Goal: Task Accomplishment & Management: Complete application form

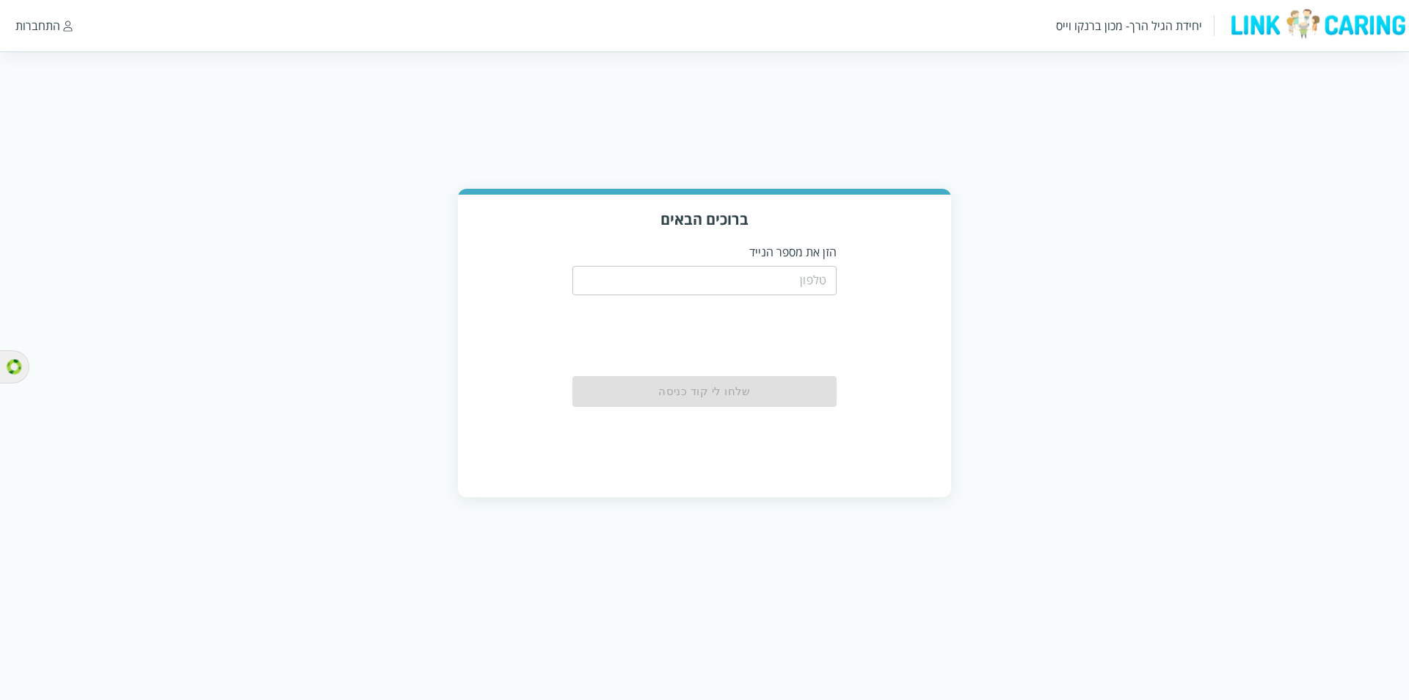
click at [804, 289] on input "tel" at bounding box center [705, 280] width 264 height 29
type input "0504122222"
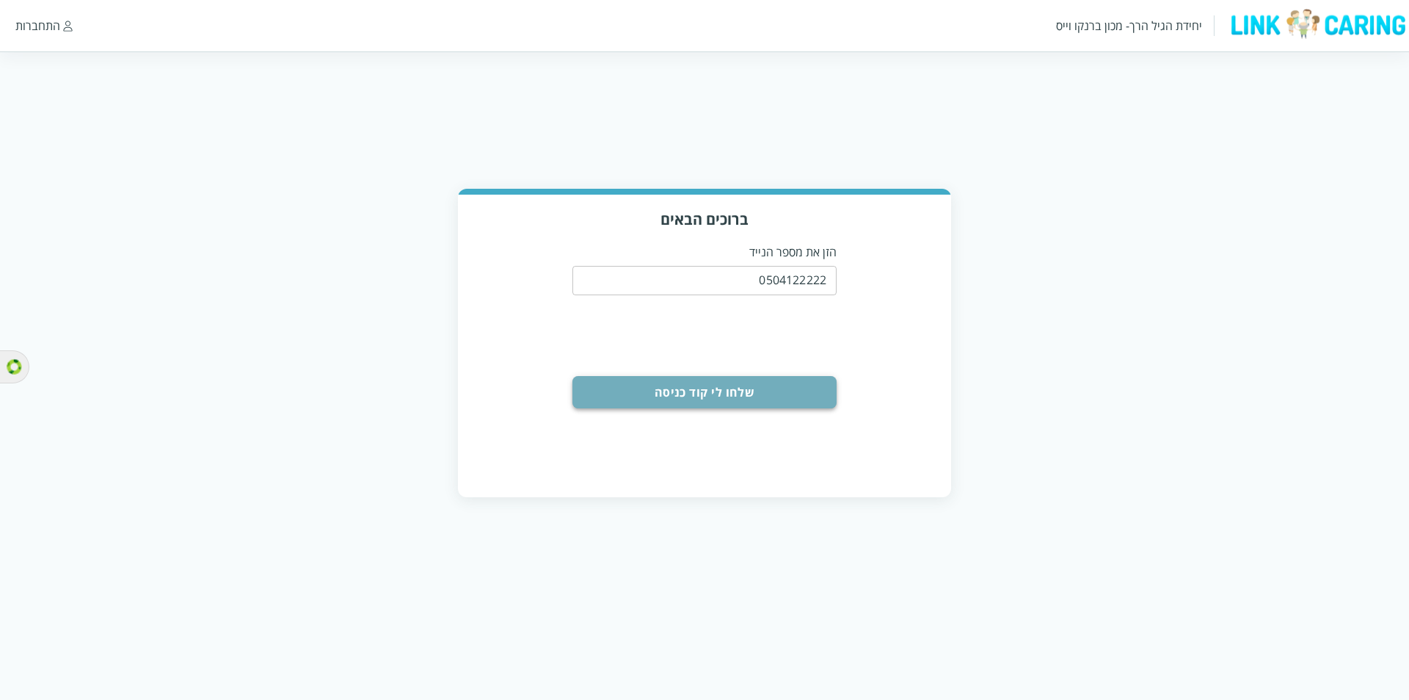
click at [716, 398] on button "שלחו לי קוד כניסה" at bounding box center [705, 392] width 264 height 32
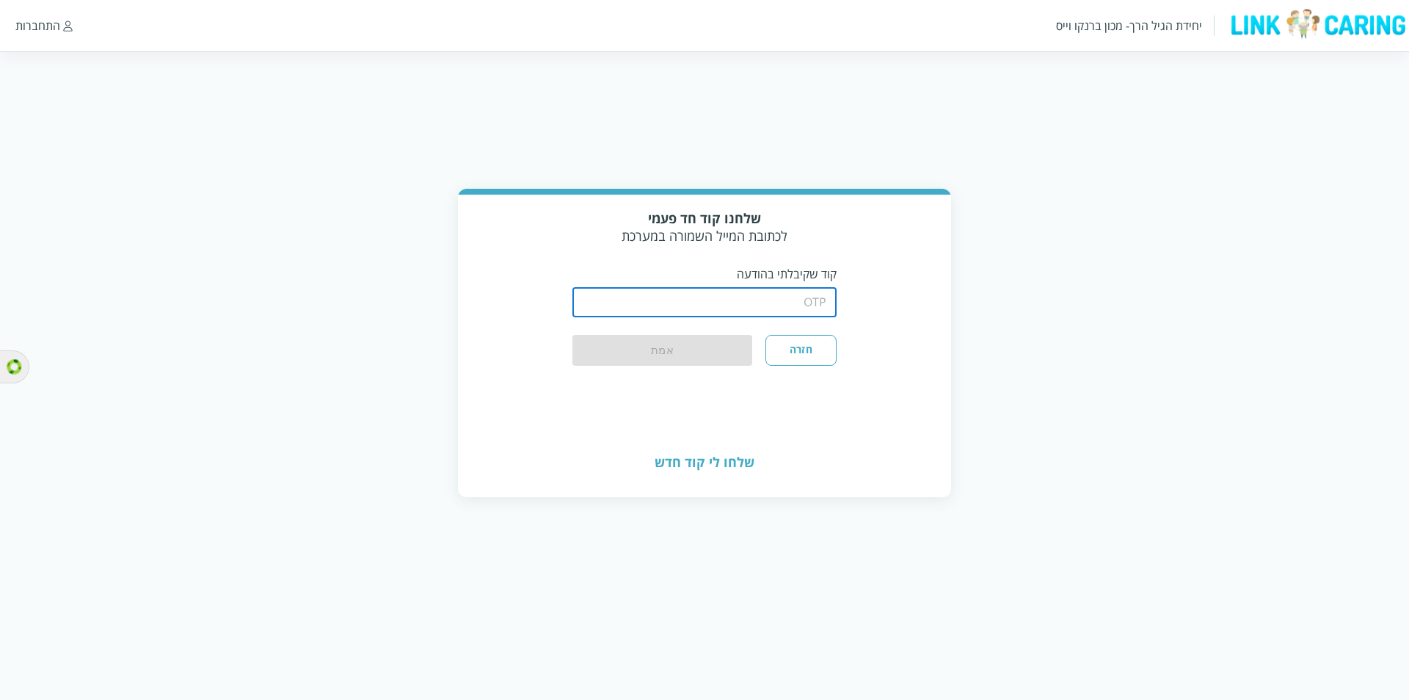
drag, startPoint x: 683, startPoint y: 297, endPoint x: 720, endPoint y: 315, distance: 41.0
click at [683, 297] on input "string" at bounding box center [705, 302] width 264 height 29
type input "1234"
click at [573, 335] on button "אמת" at bounding box center [663, 351] width 180 height 32
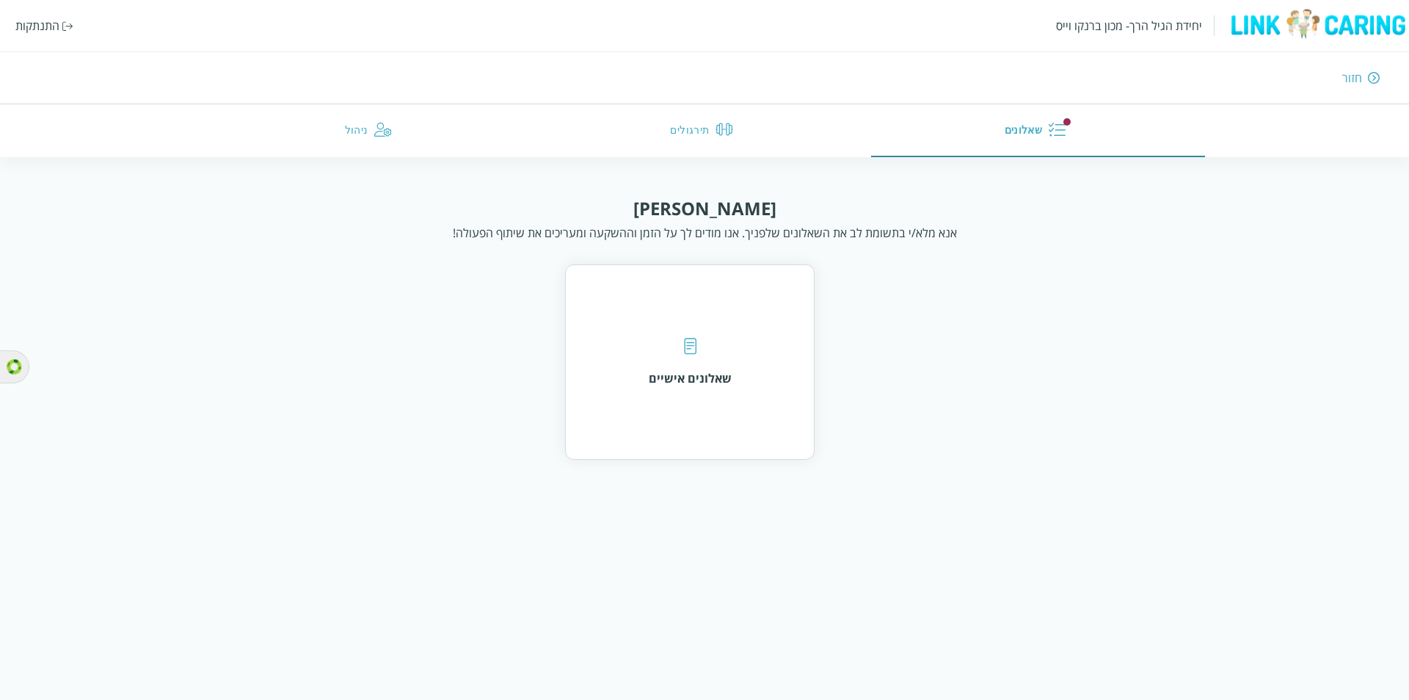
click at [48, 27] on div "התנתקות" at bounding box center [37, 26] width 44 height 16
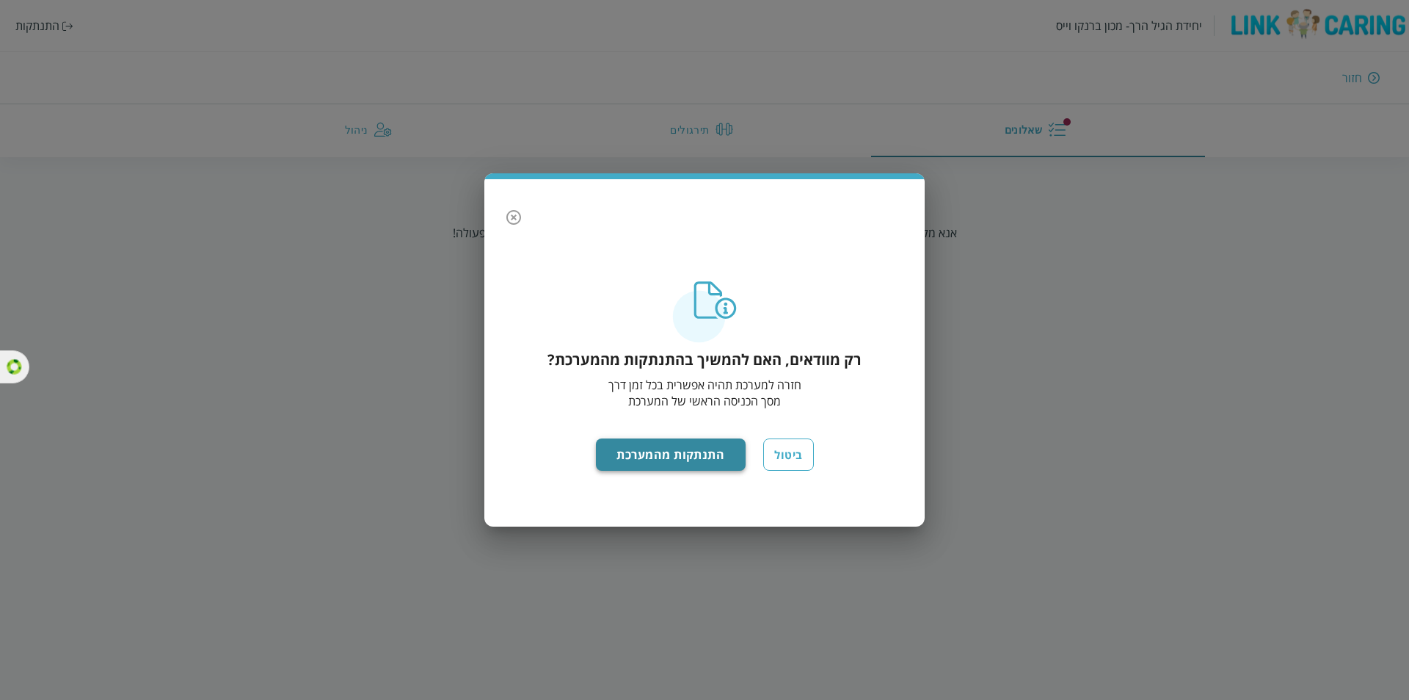
click at [662, 463] on button "התנתקות מהמערכת" at bounding box center [671, 454] width 150 height 32
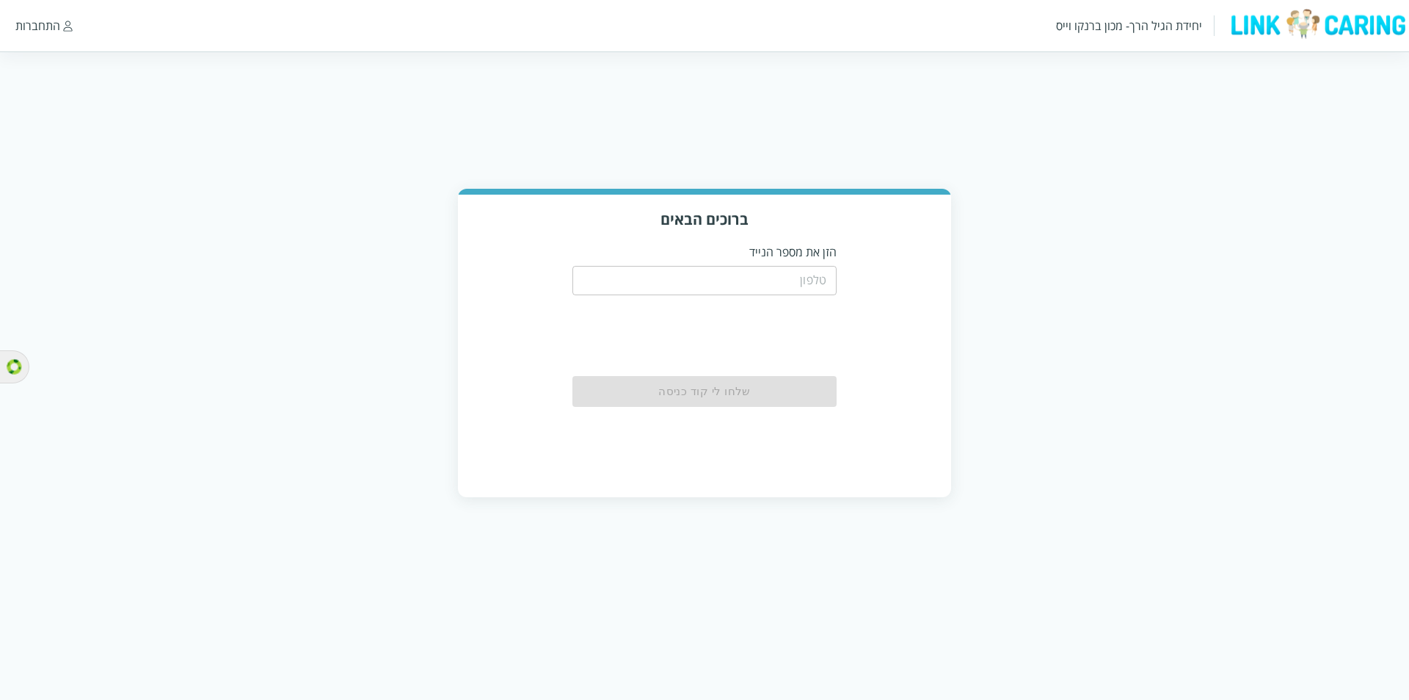
click at [735, 277] on input "tel" at bounding box center [705, 280] width 264 height 29
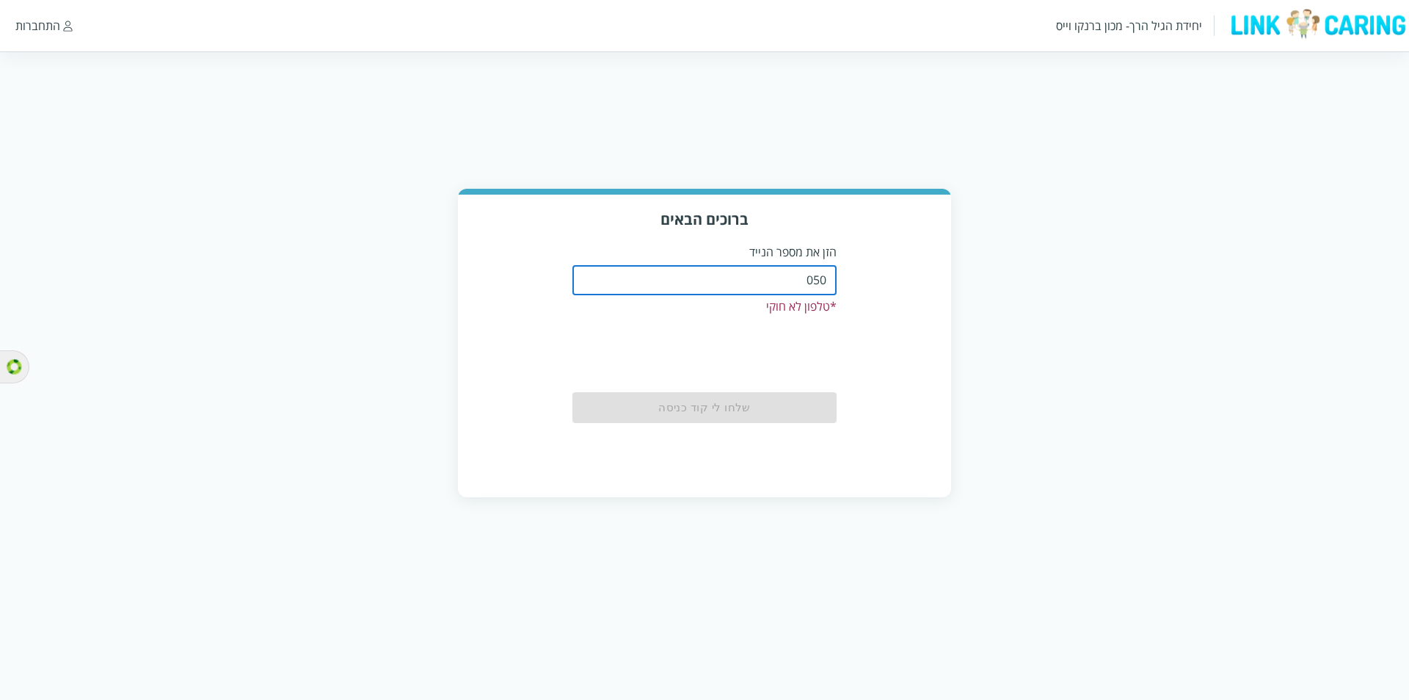
type input "0508805134"
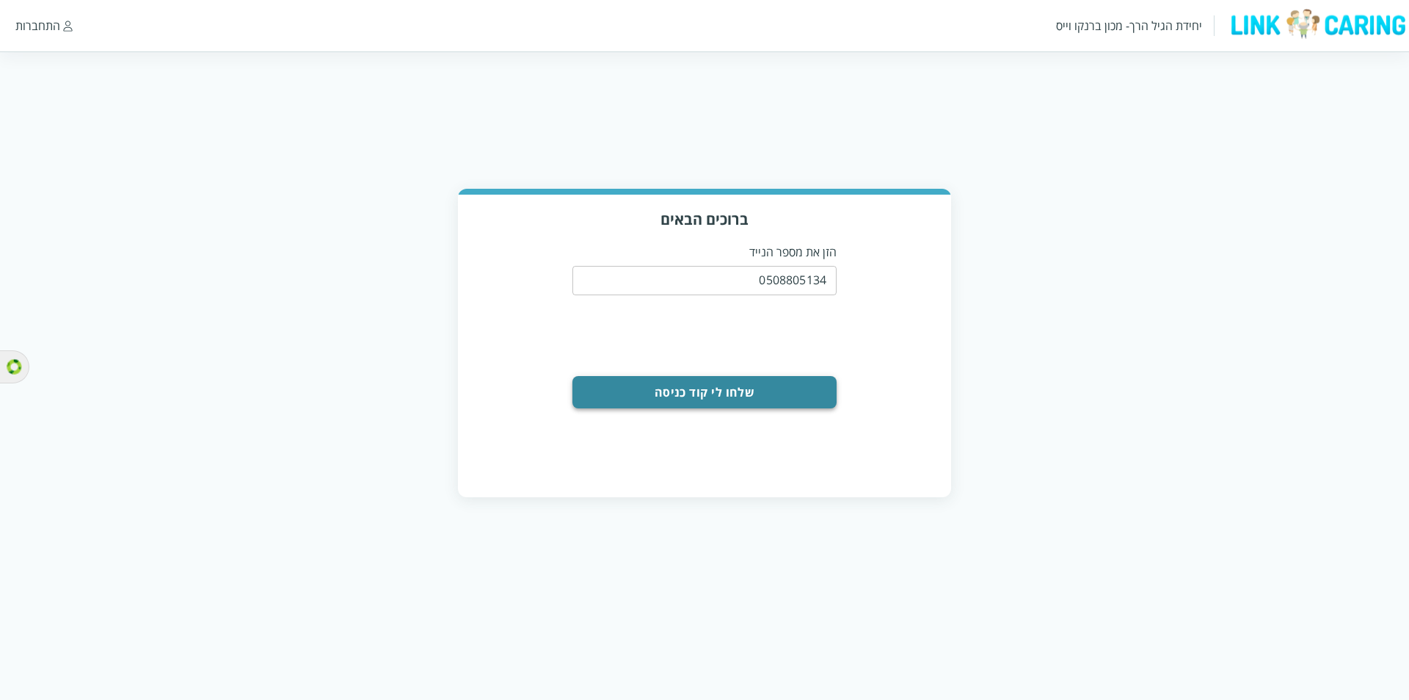
click at [745, 382] on button "שלחו לי קוד כניסה" at bounding box center [705, 392] width 264 height 32
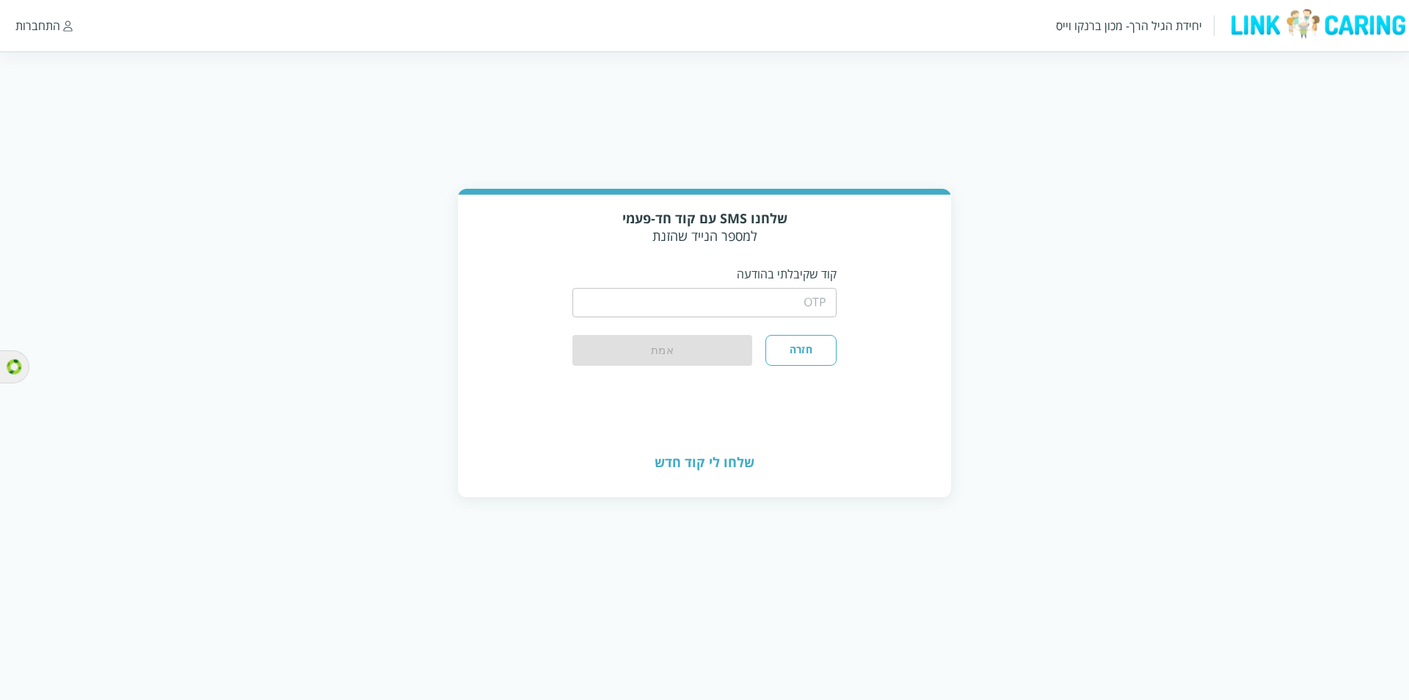
drag, startPoint x: 750, startPoint y: 302, endPoint x: 863, endPoint y: 355, distance: 124.5
click at [750, 302] on input "string" at bounding box center [705, 302] width 264 height 29
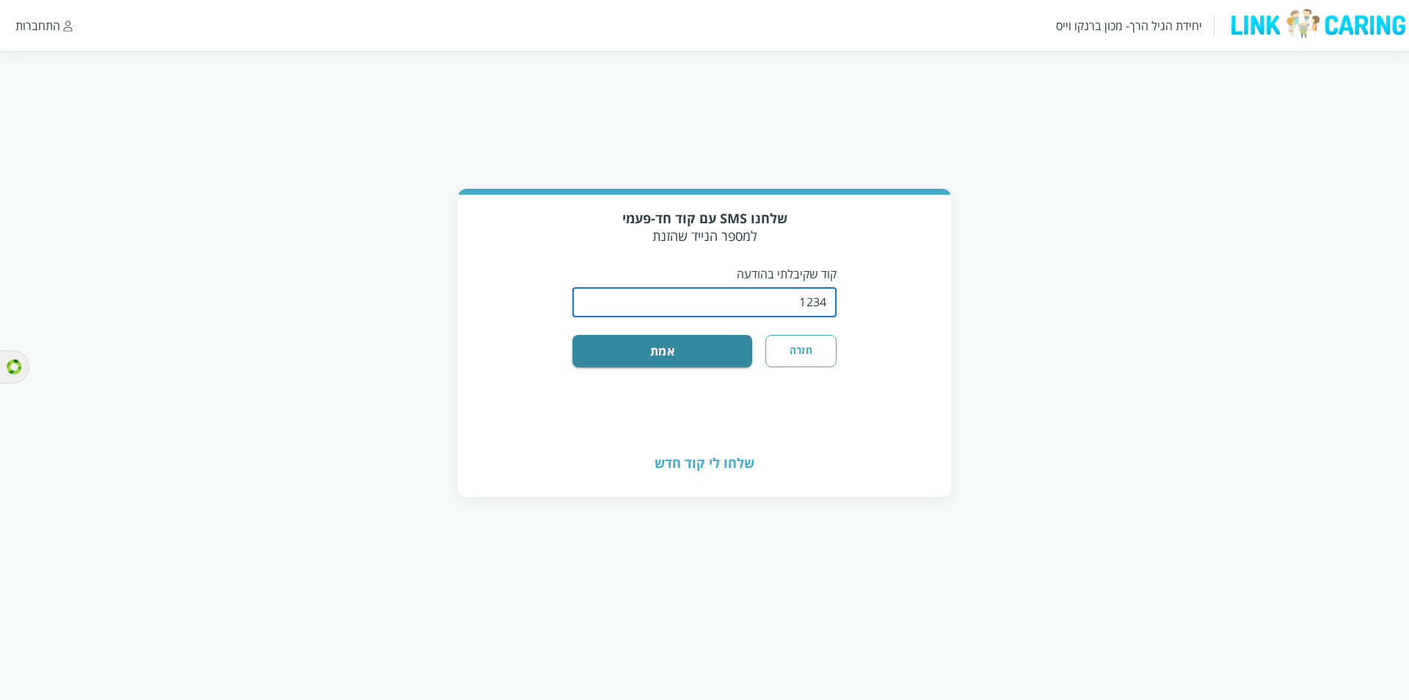
type input "1234"
click at [573, 335] on button "אמת" at bounding box center [663, 351] width 180 height 32
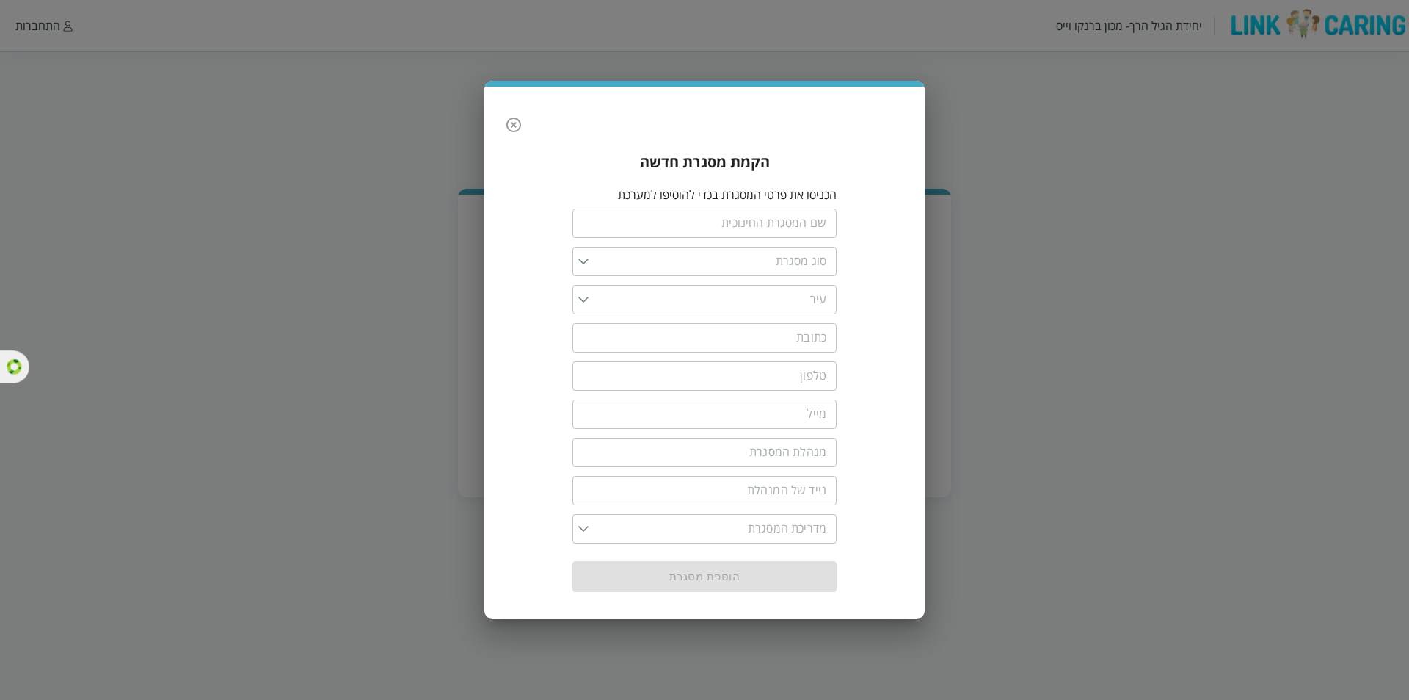
click at [701, 228] on input "text" at bounding box center [705, 222] width 264 height 29
click at [1178, 268] on div "הקמת מסגרת חדשה הכניסו את פרטי המסגרת בכדי להוסיפו למערכת ​ ​ ​ ​ ​ ​ ​ ​ ​ הוס…" at bounding box center [704, 350] width 1409 height 700
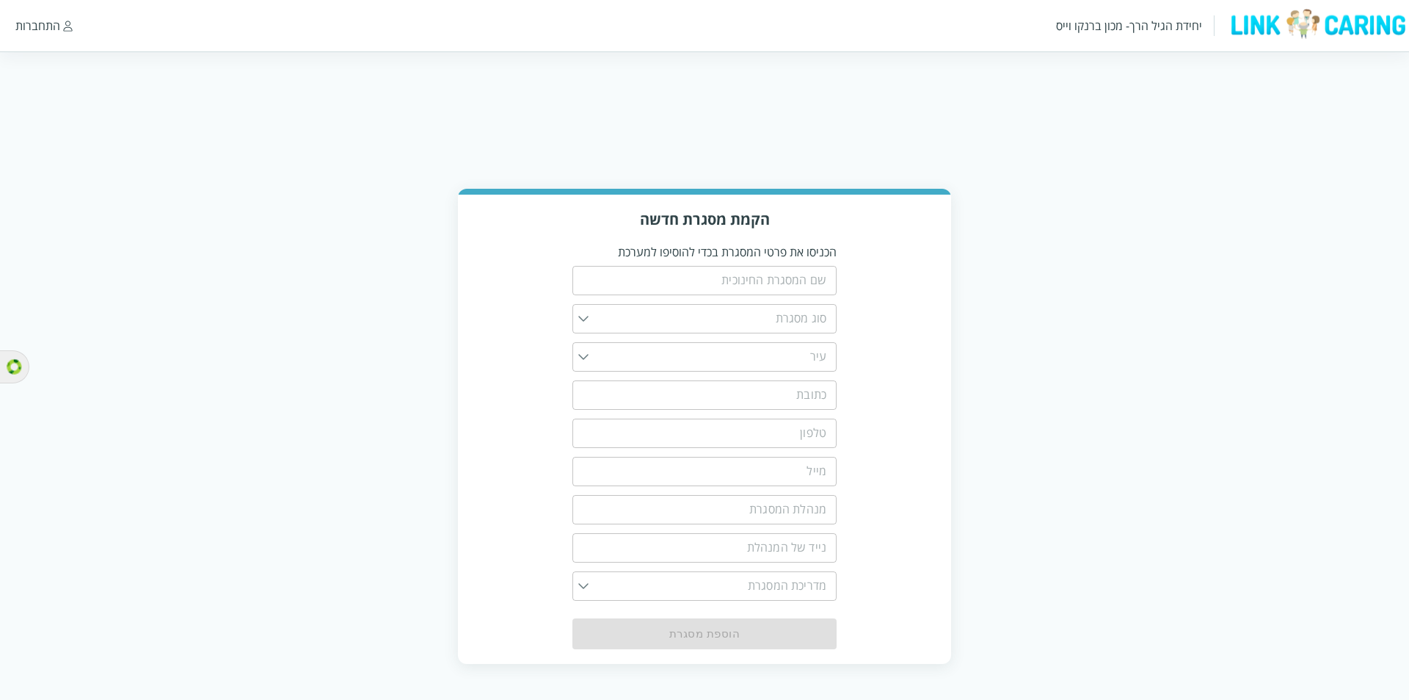
click at [623, 319] on input "list" at bounding box center [708, 318] width 238 height 29
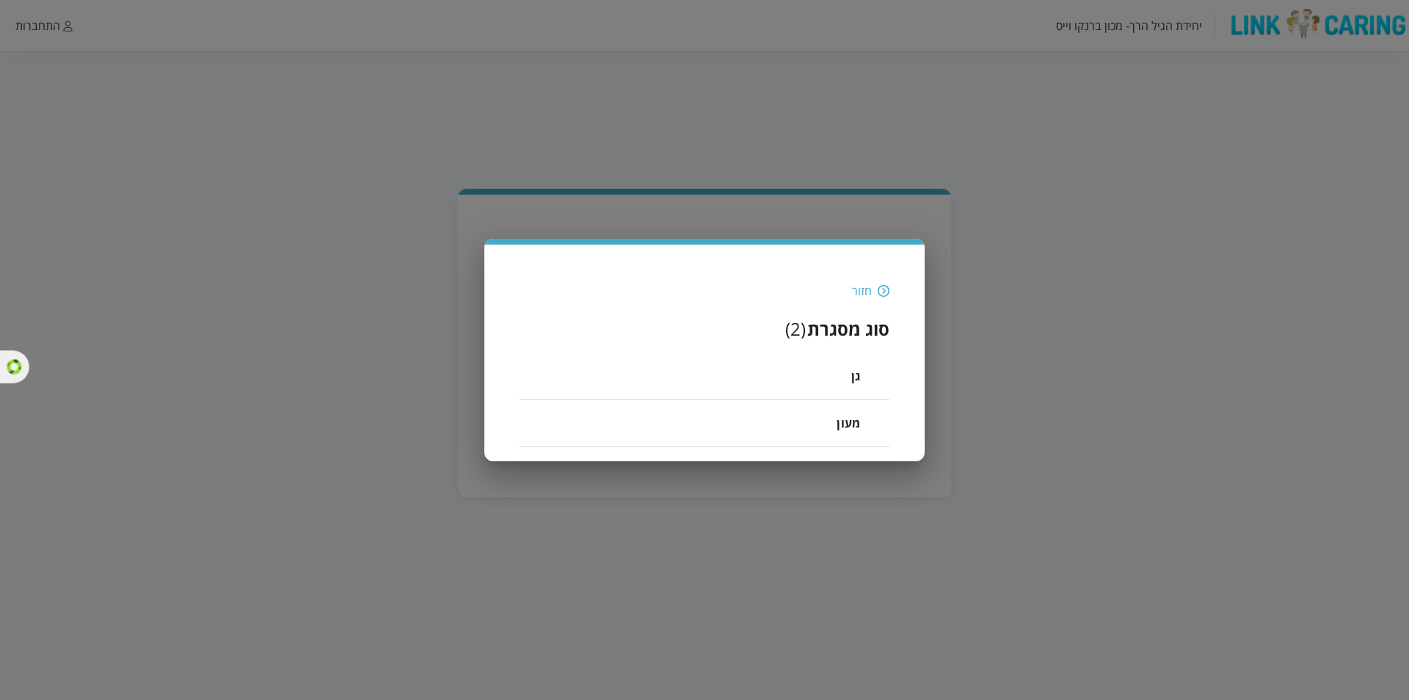
click at [866, 289] on div "חזור" at bounding box center [862, 291] width 20 height 16
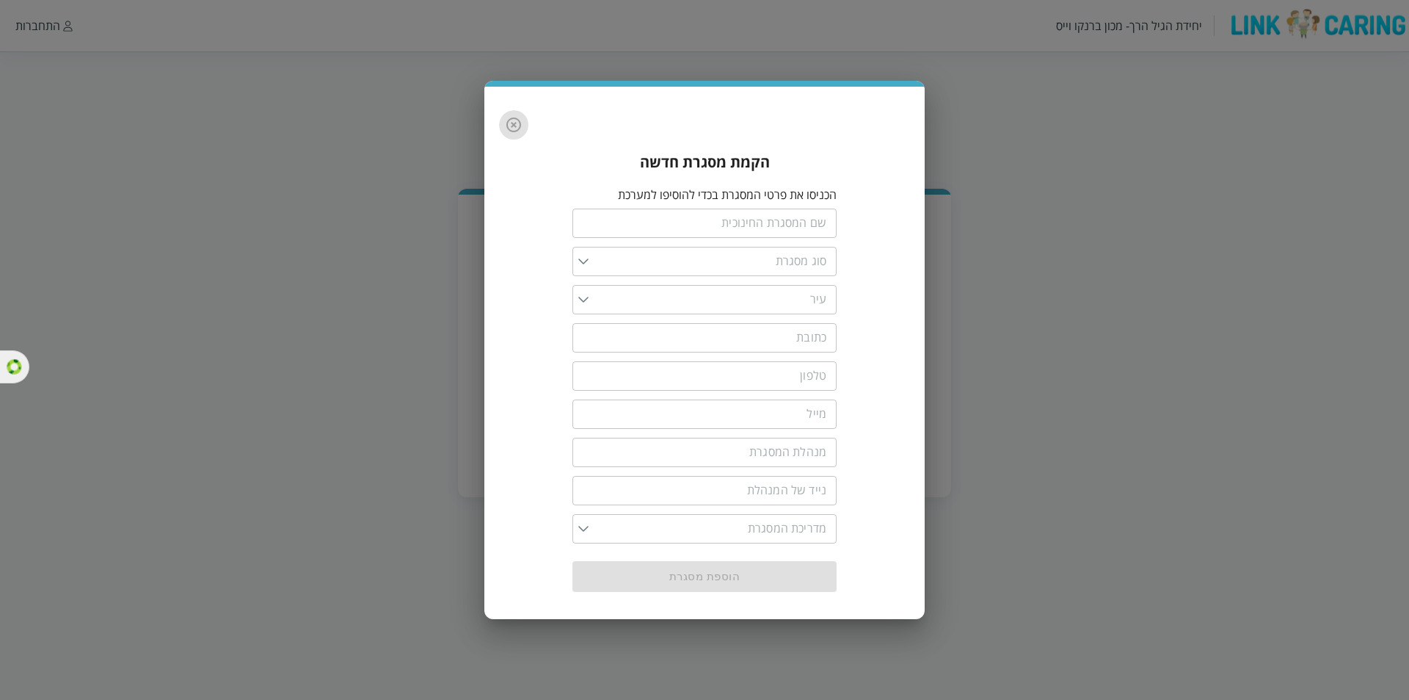
click at [503, 128] on button "button" at bounding box center [513, 124] width 29 height 29
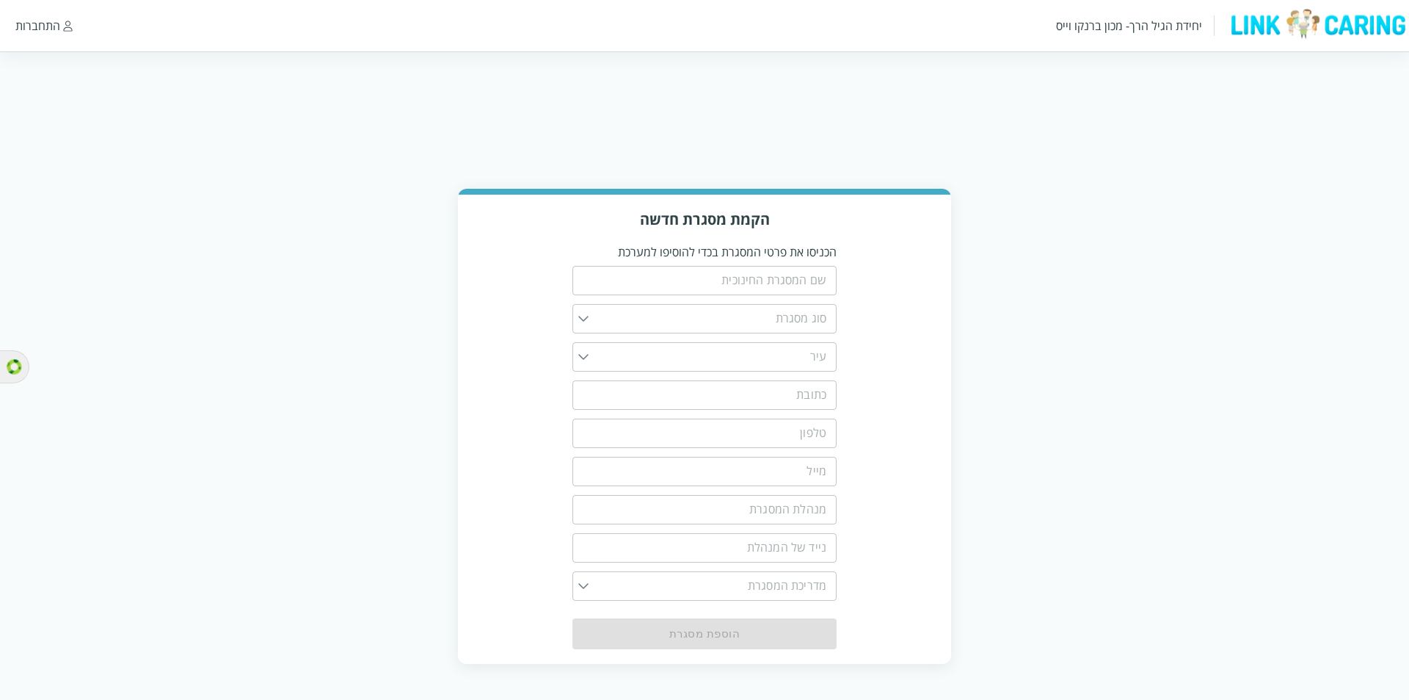
click at [1037, 255] on div "הקמת מסגרת חדשה הכניסו את פרטי המסגרת בכדי להוסיפו למערכת ​ ​ ​ ​ ​ ​ ​ ​ ​ הוס…" at bounding box center [704, 427] width 1409 height 476
click at [904, 330] on div "הקמת מסגרת חדשה הכניסו את פרטי המסגרת בכדי להוסיפו למערכת ​ ​ ​ ​ ​ ​ ​ ​ ​ הוס…" at bounding box center [704, 430] width 493 height 470
